Goal: Task Accomplishment & Management: Use online tool/utility

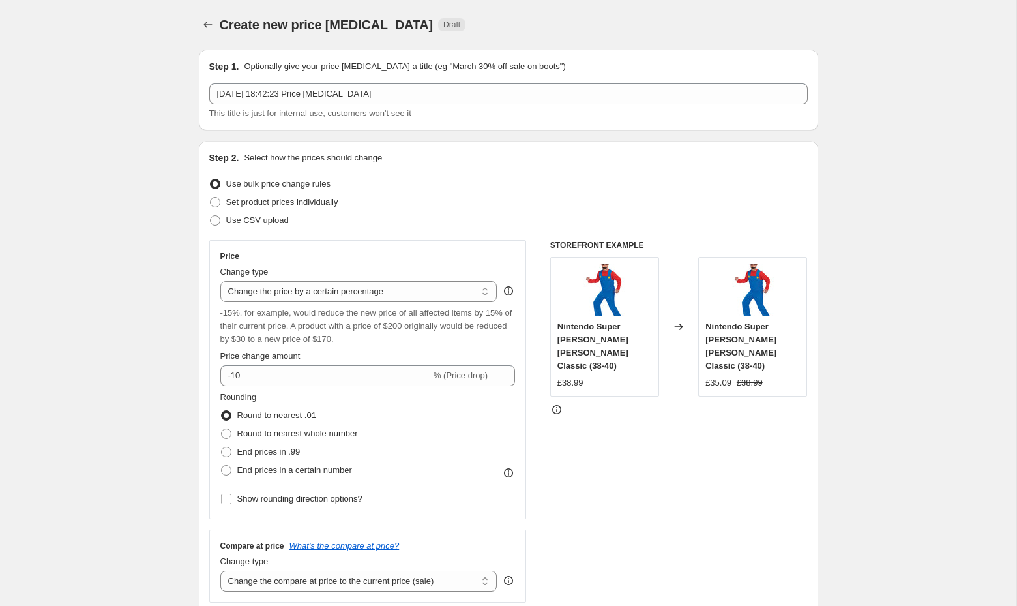
select select "percentage"
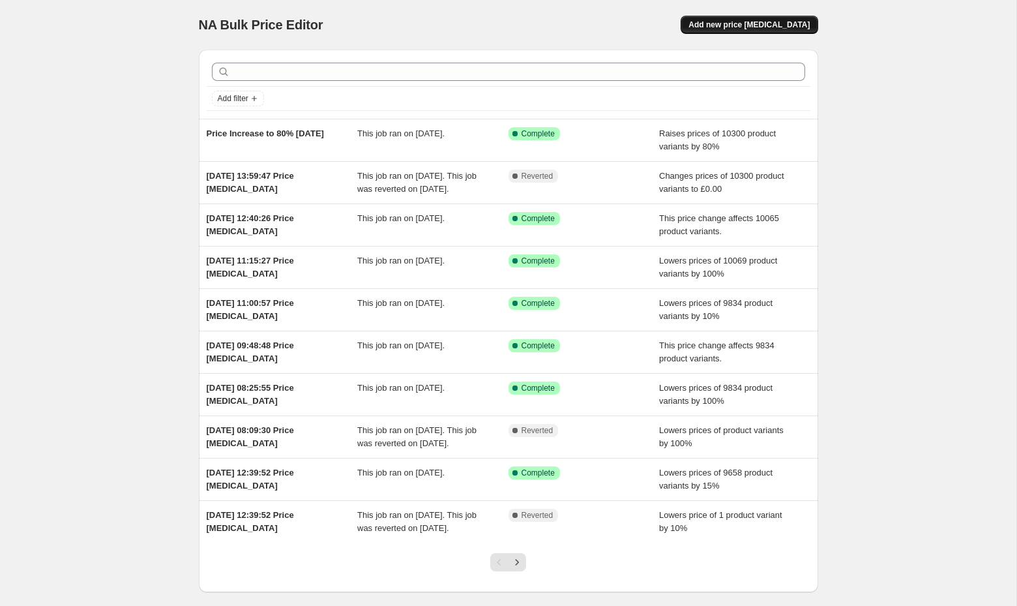
click at [717, 18] on button "Add new price change job" at bounding box center [749, 25] width 137 height 18
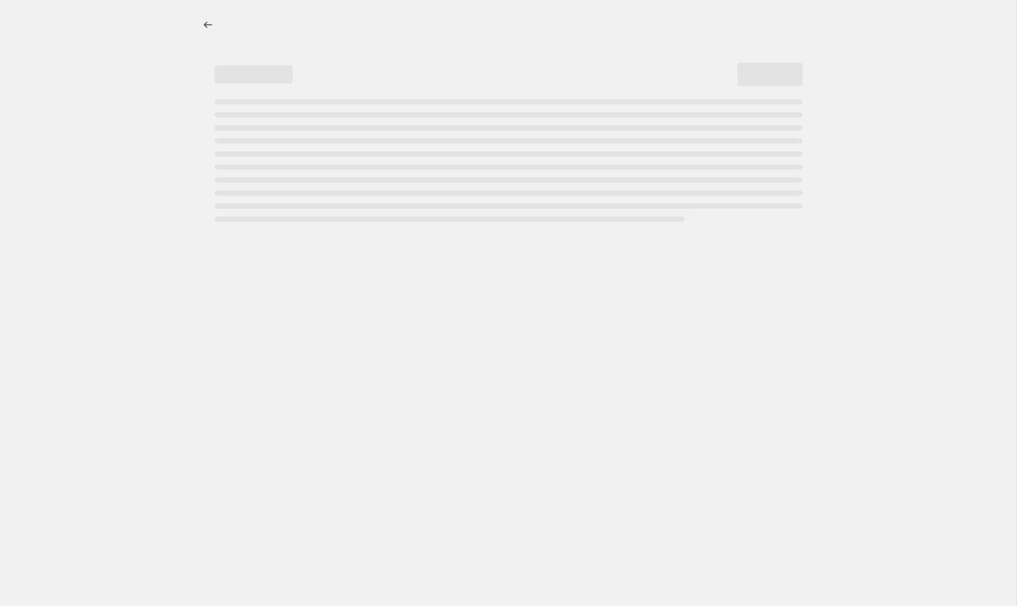
select select "percentage"
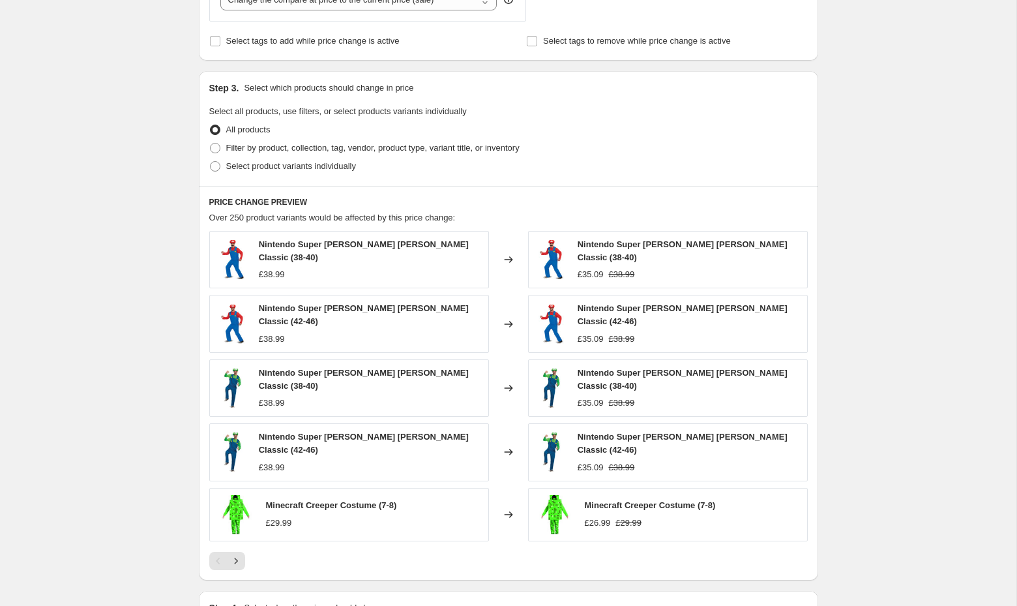
scroll to position [714, 0]
